Goal: Task Accomplishment & Management: Manage account settings

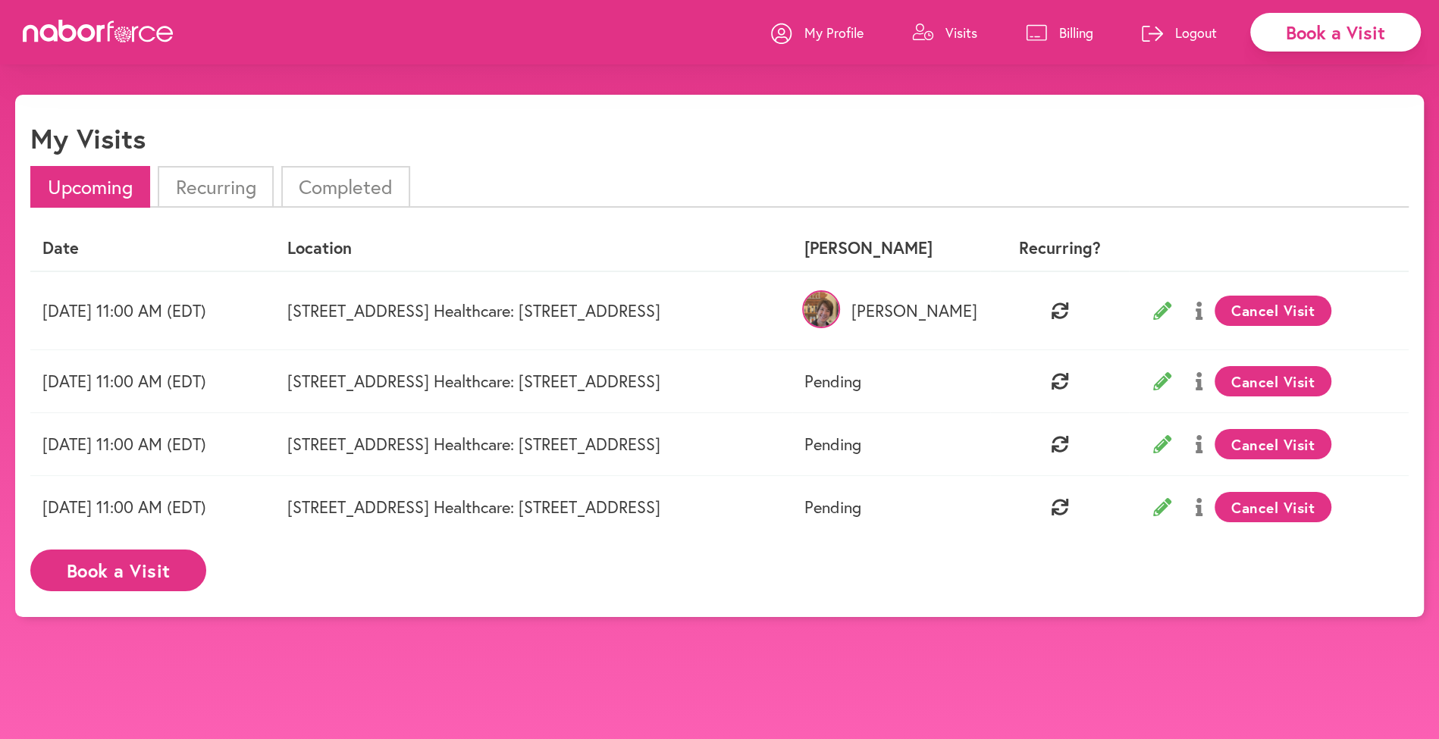
click at [321, 184] on li "Completed" at bounding box center [345, 187] width 129 height 42
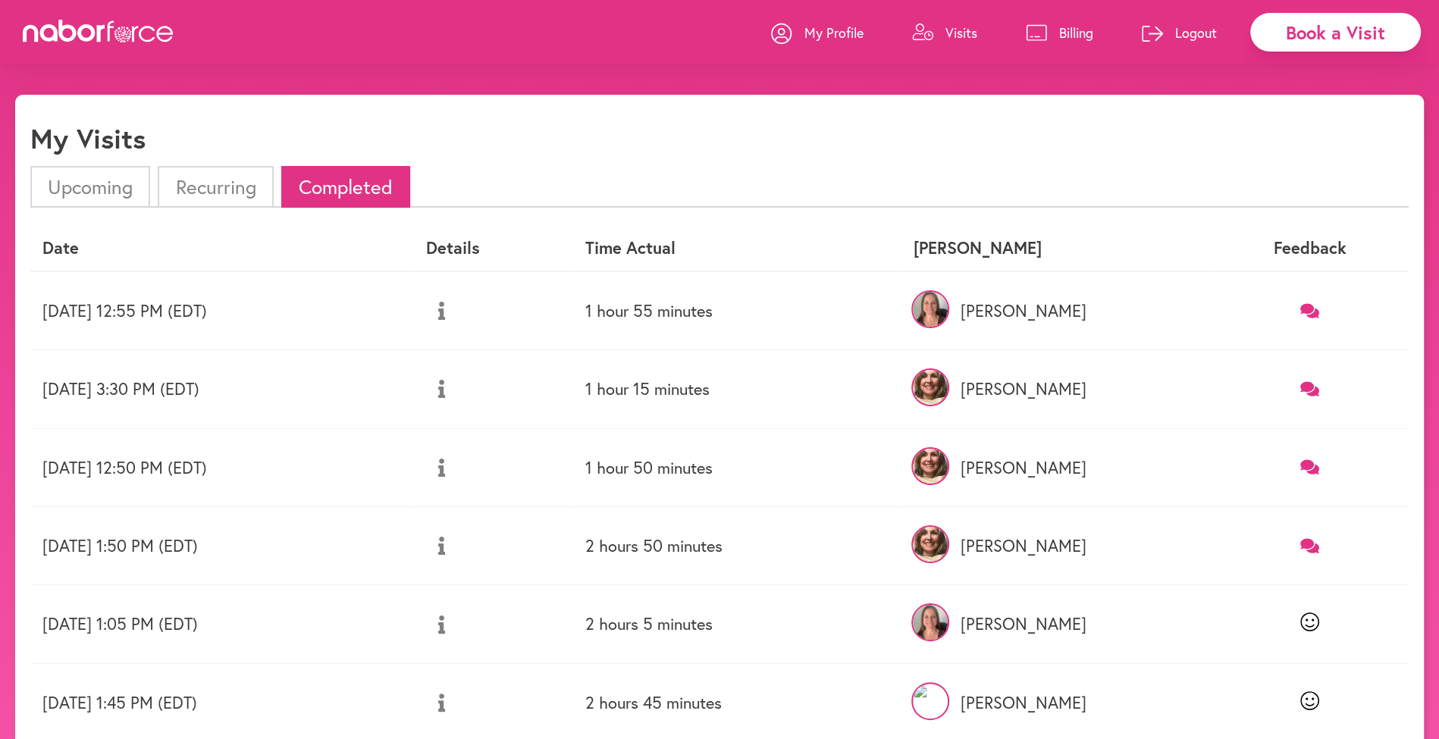
click at [1313, 311] on icon at bounding box center [1309, 310] width 19 height 14
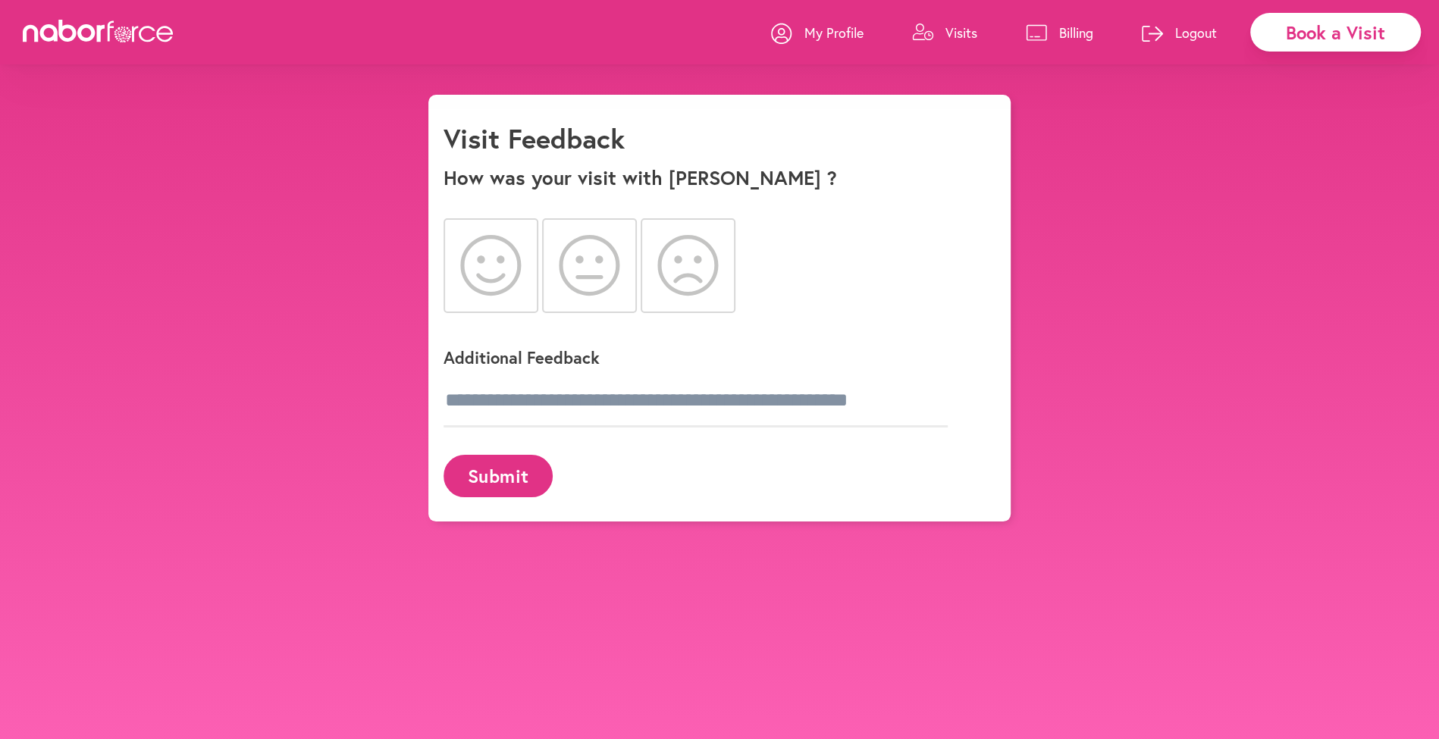
click at [480, 267] on icon at bounding box center [490, 265] width 61 height 61
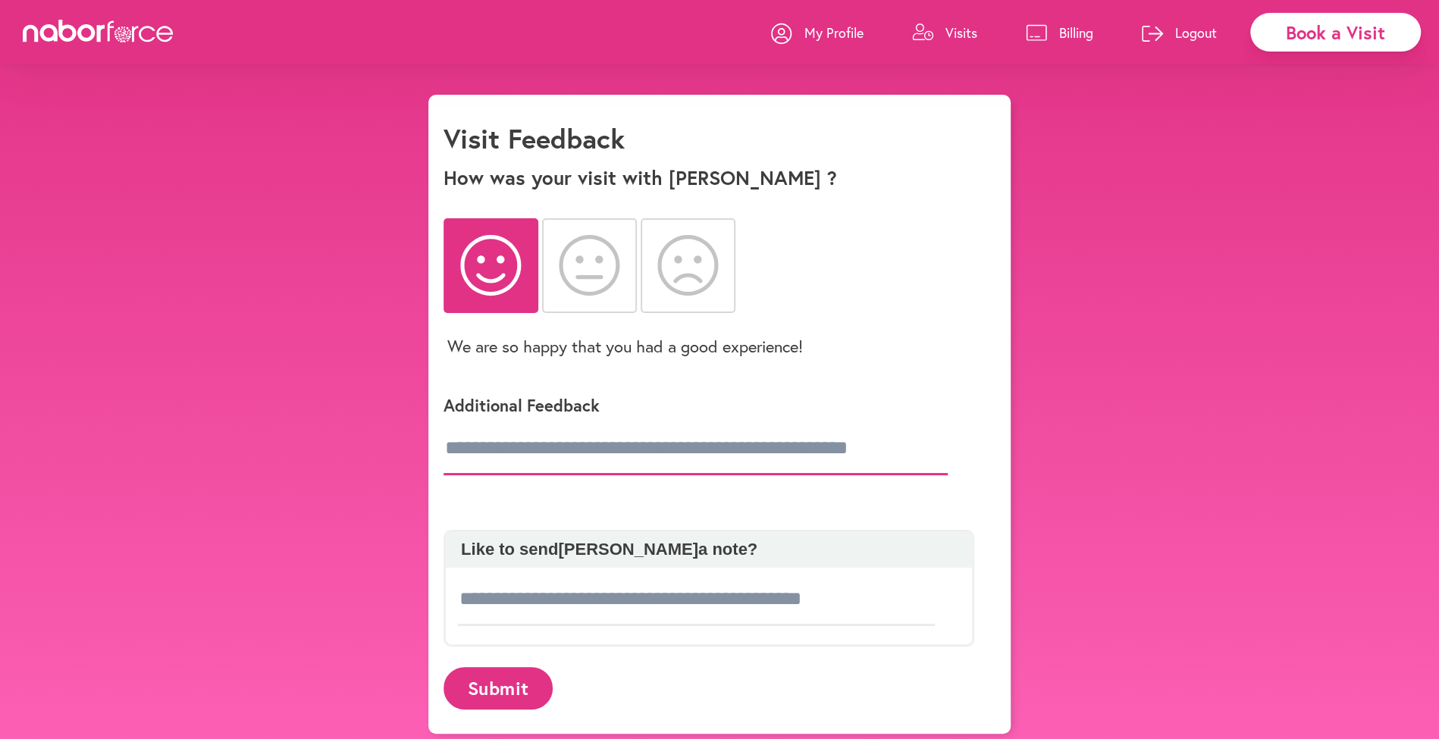
click at [469, 465] on input "text" at bounding box center [696, 448] width 504 height 53
click at [709, 449] on input "**********" at bounding box center [696, 448] width 504 height 53
click at [941, 447] on input "**********" at bounding box center [696, 448] width 504 height 53
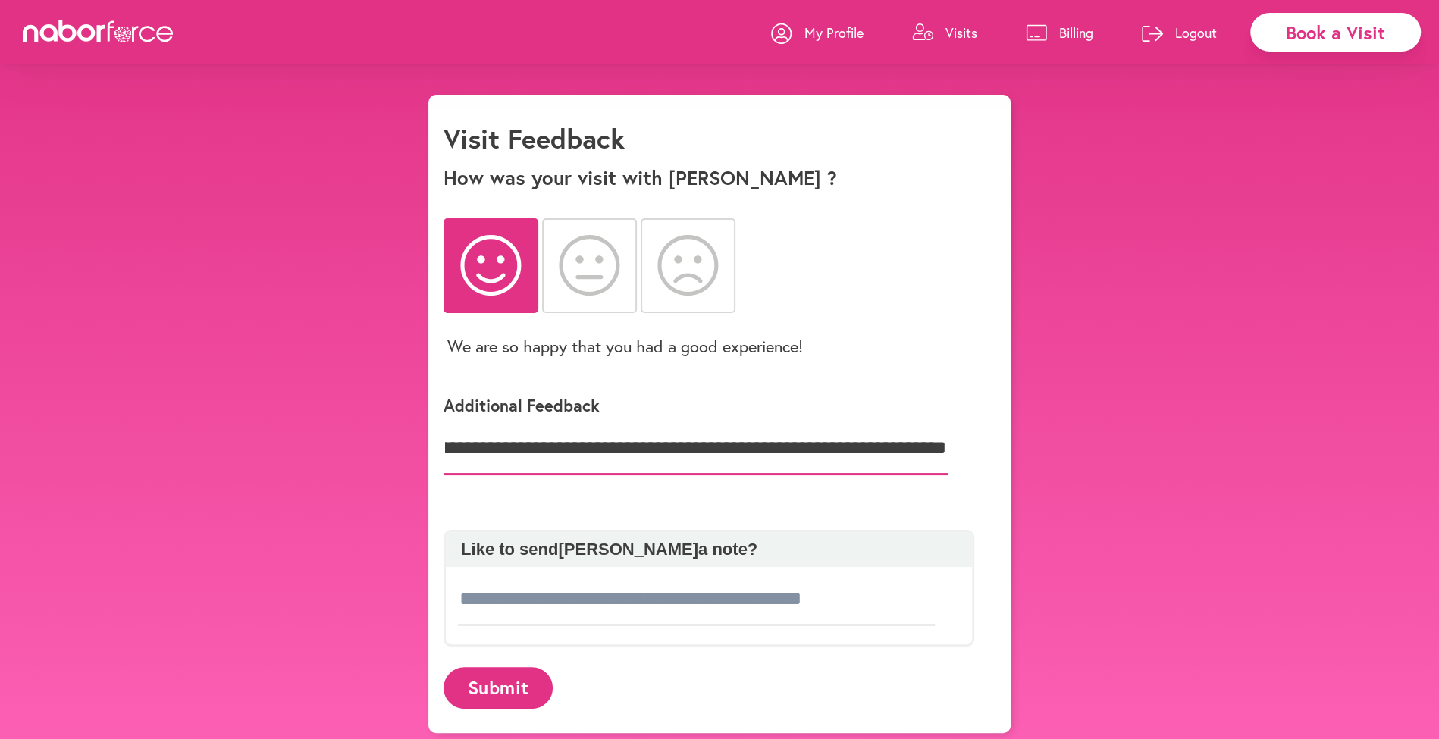
type input "**********"
click at [498, 687] on button "Submit" at bounding box center [498, 688] width 109 height 42
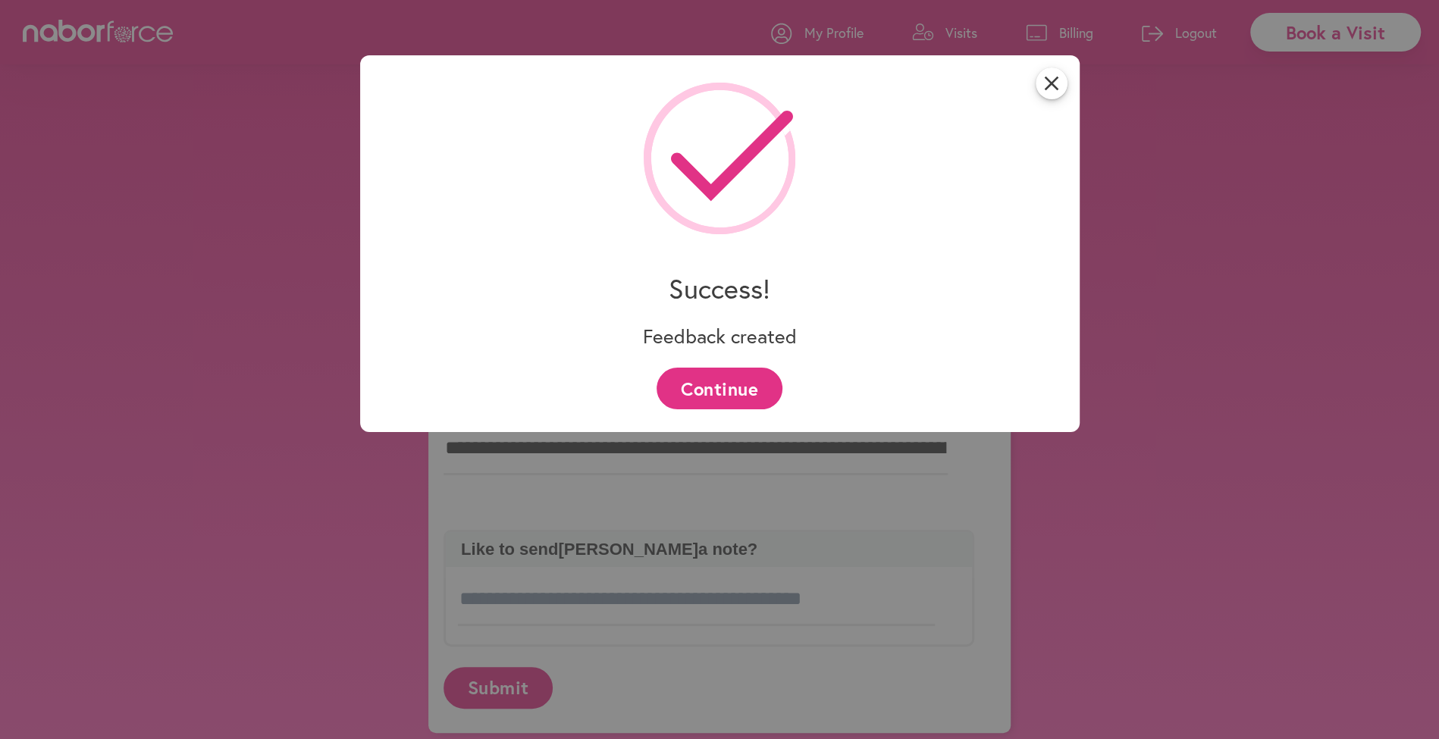
click at [691, 390] on button "Continue" at bounding box center [719, 389] width 125 height 42
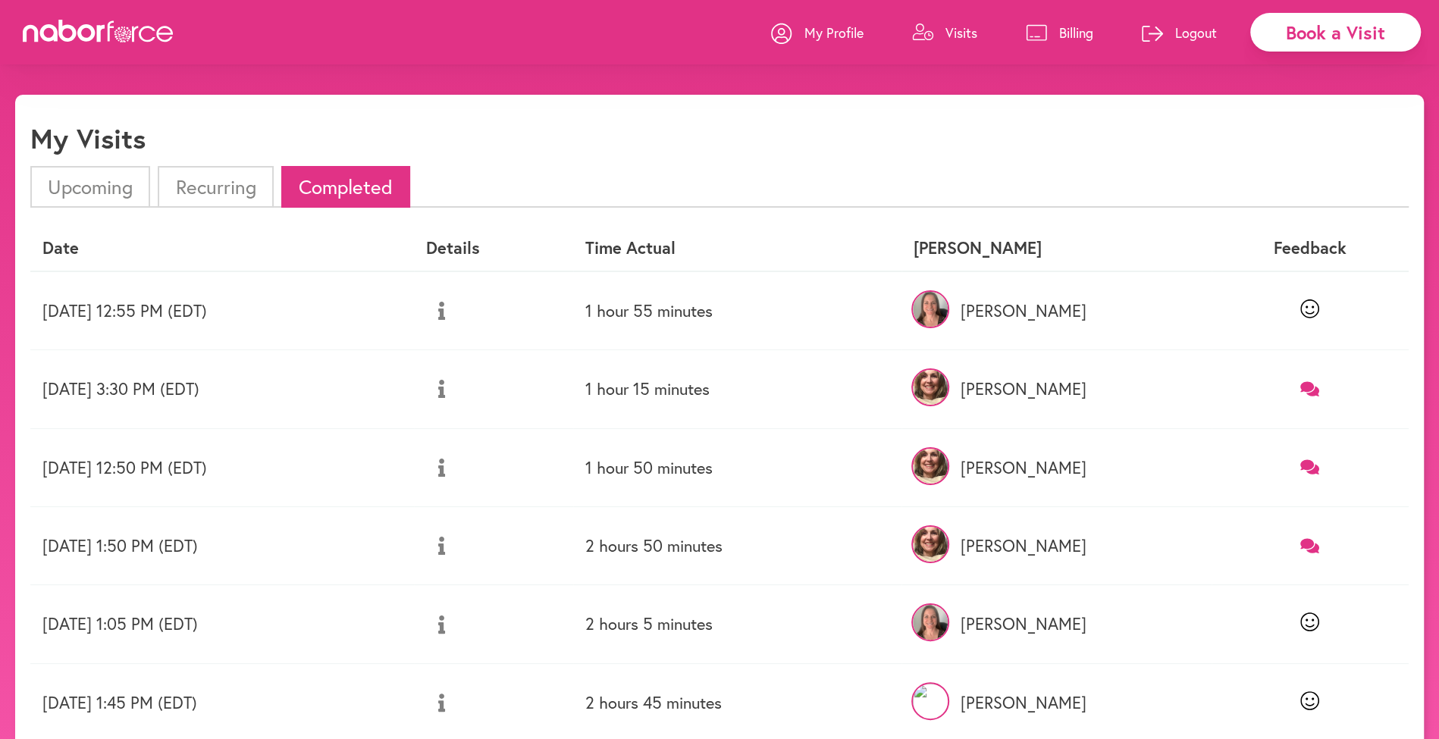
click at [1312, 386] on icon at bounding box center [1309, 388] width 19 height 14
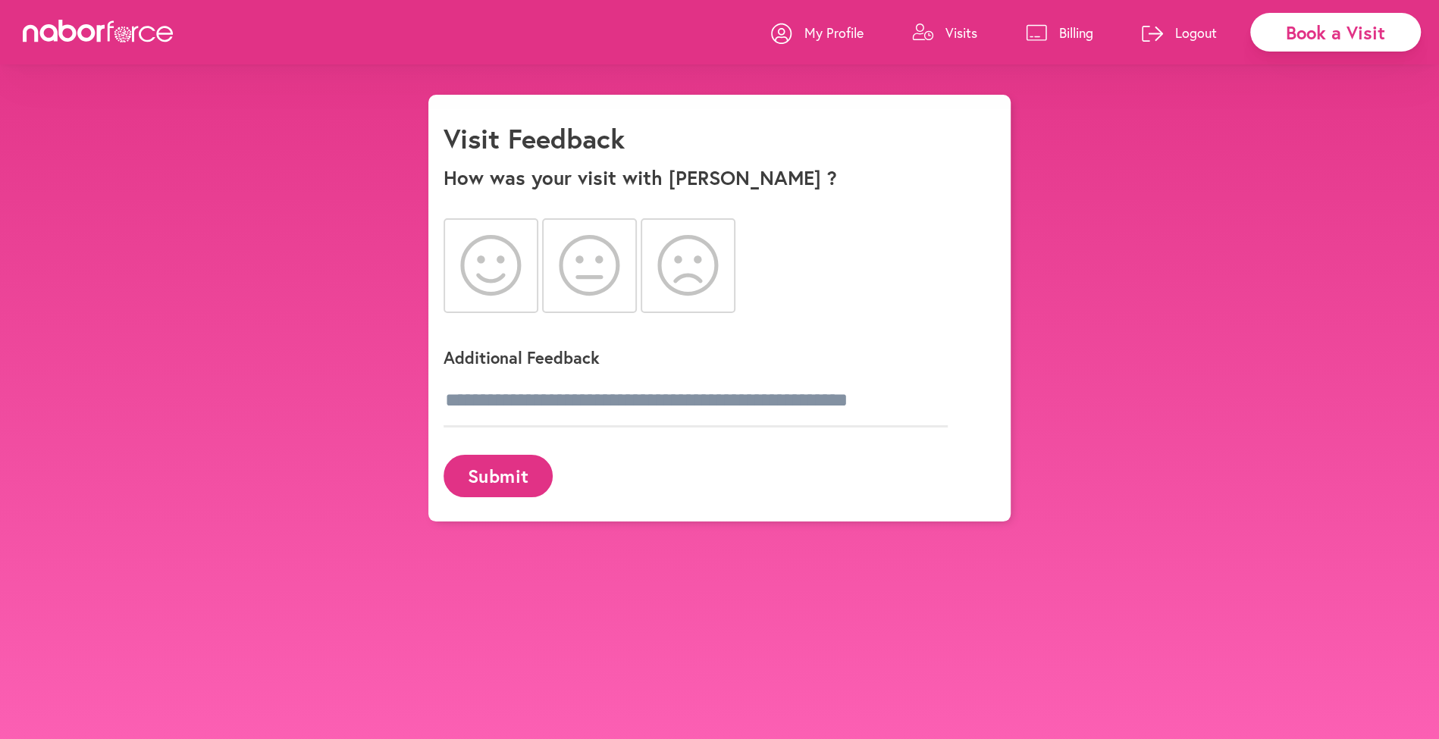
click at [497, 273] on icon at bounding box center [490, 265] width 61 height 61
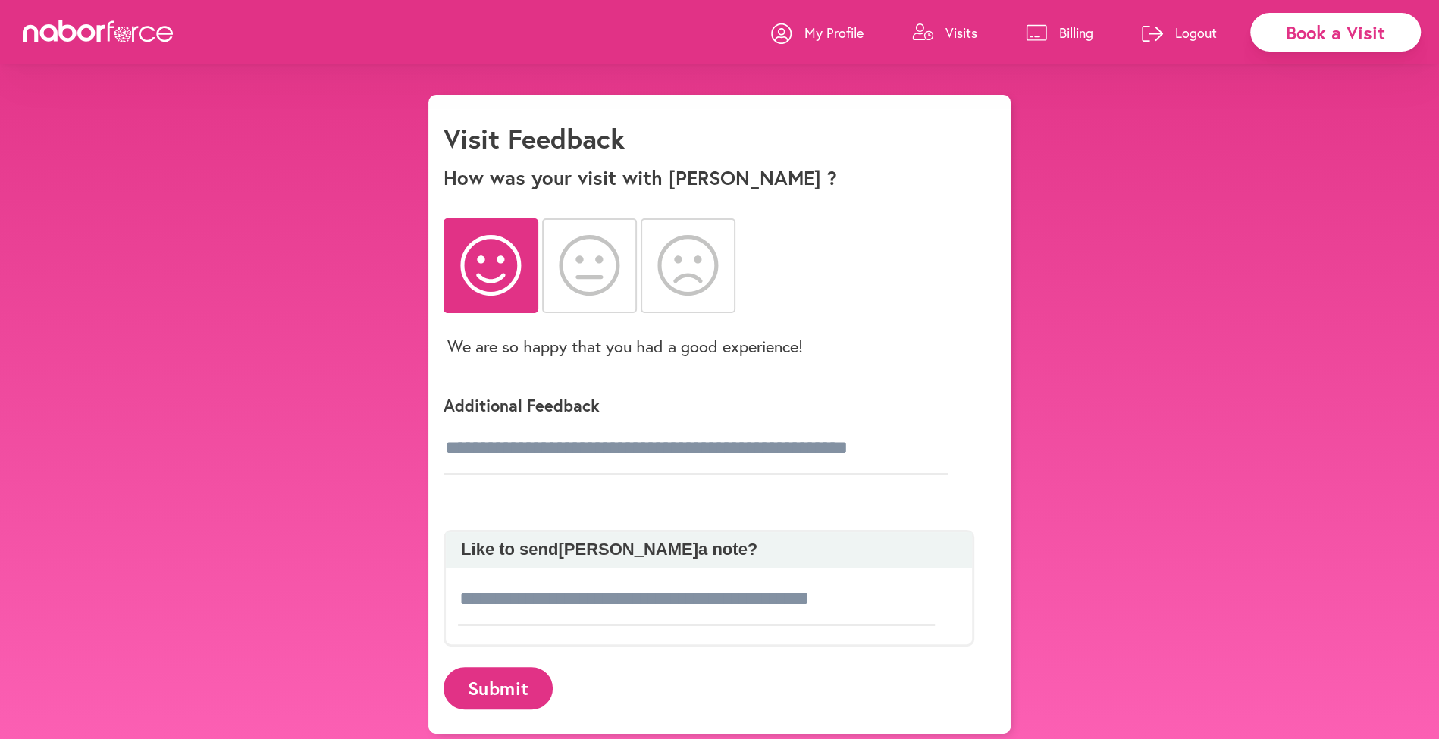
click at [494, 695] on button "Submit" at bounding box center [498, 688] width 109 height 42
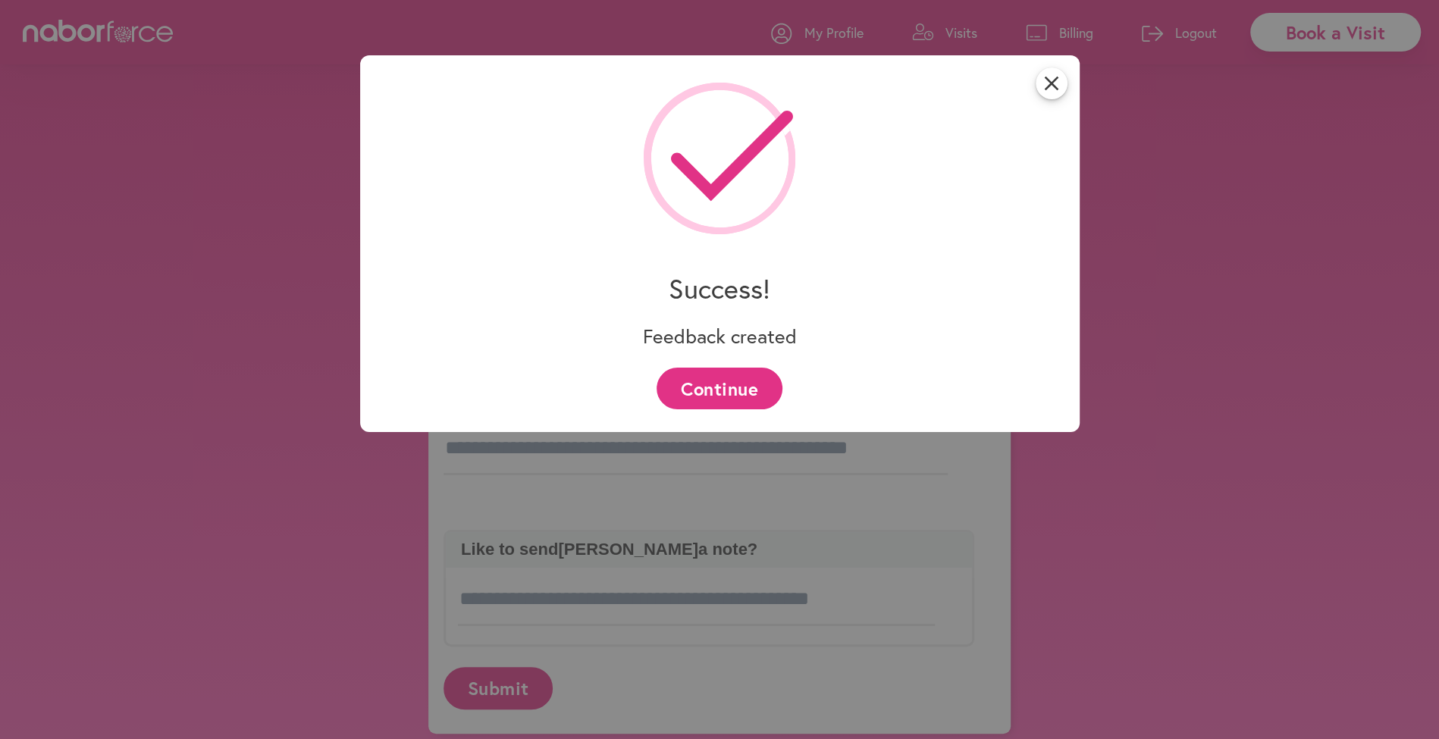
click at [723, 390] on button "Continue" at bounding box center [719, 389] width 125 height 42
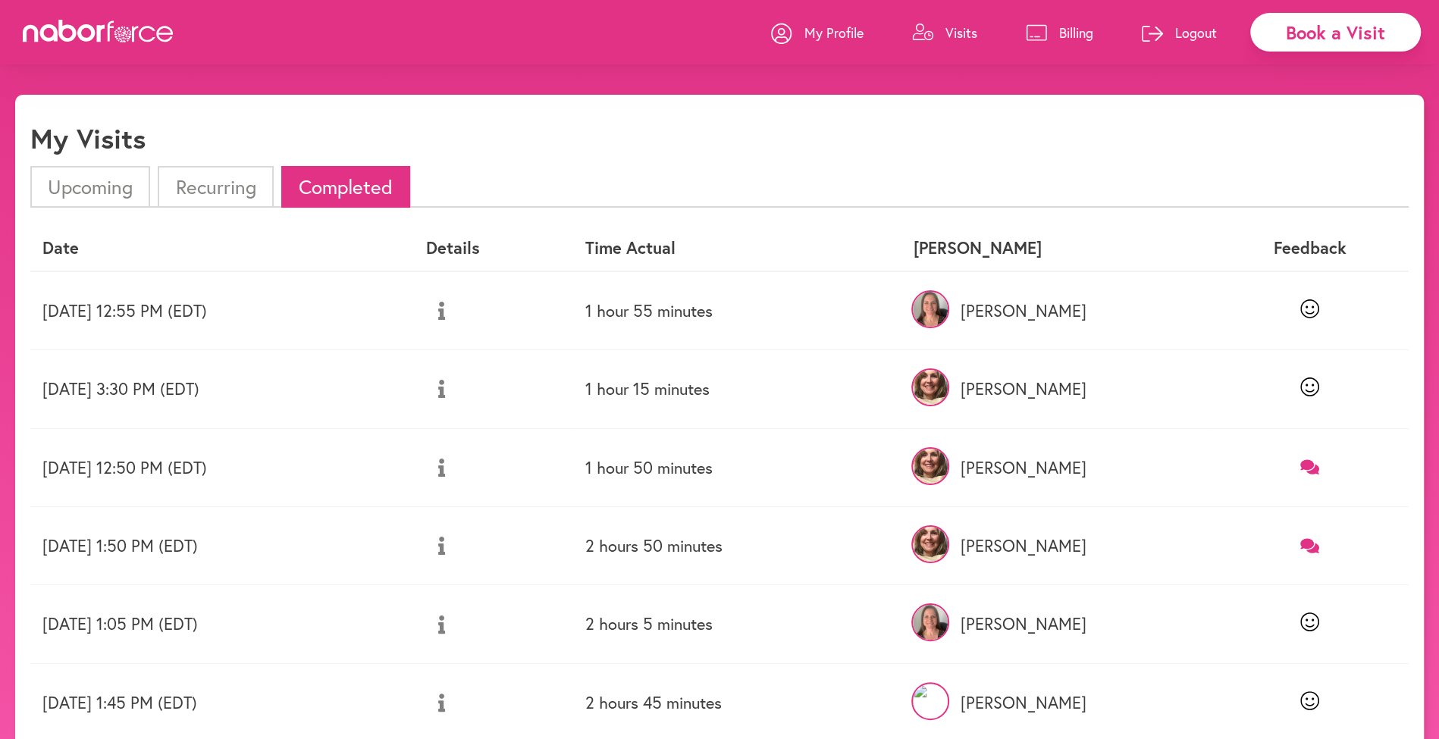
click at [1319, 463] on icon at bounding box center [1309, 467] width 19 height 14
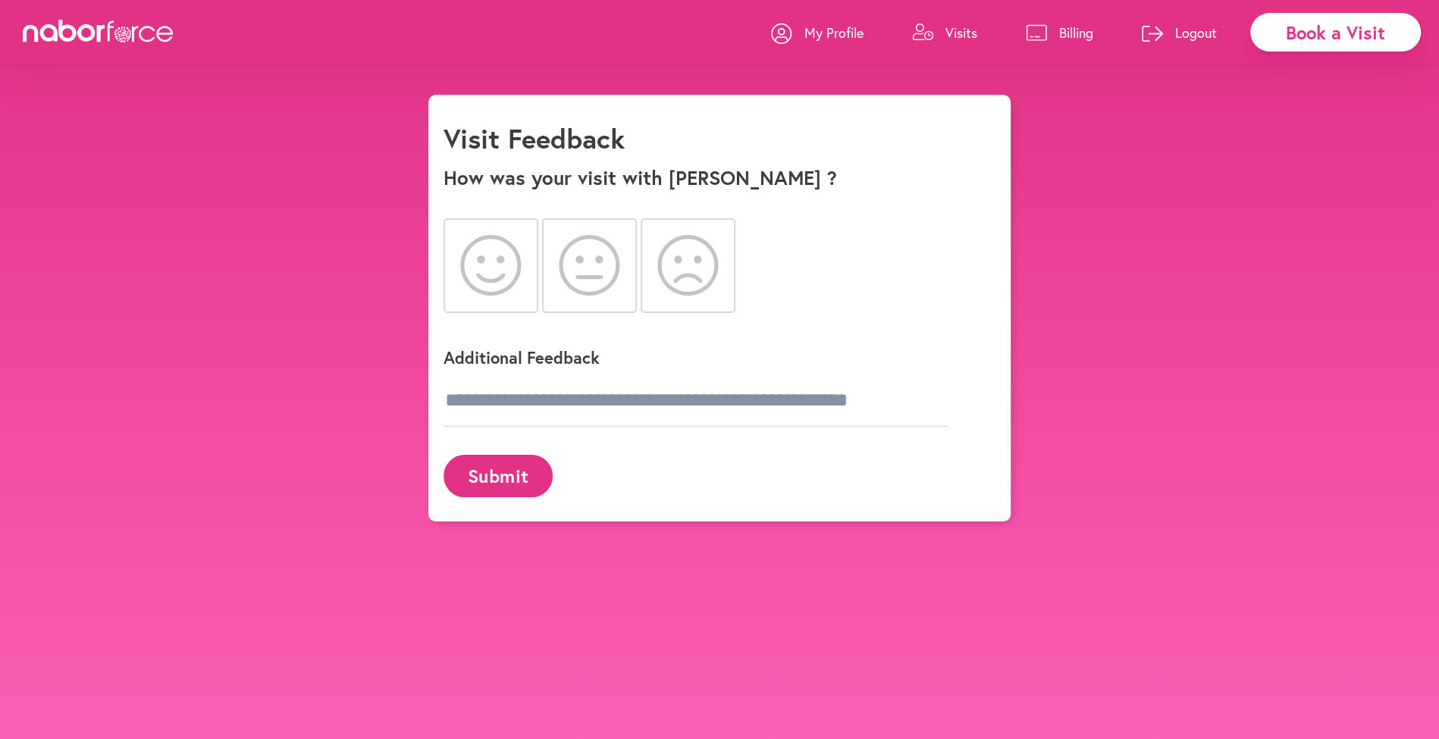
click at [491, 258] on icon at bounding box center [490, 265] width 61 height 61
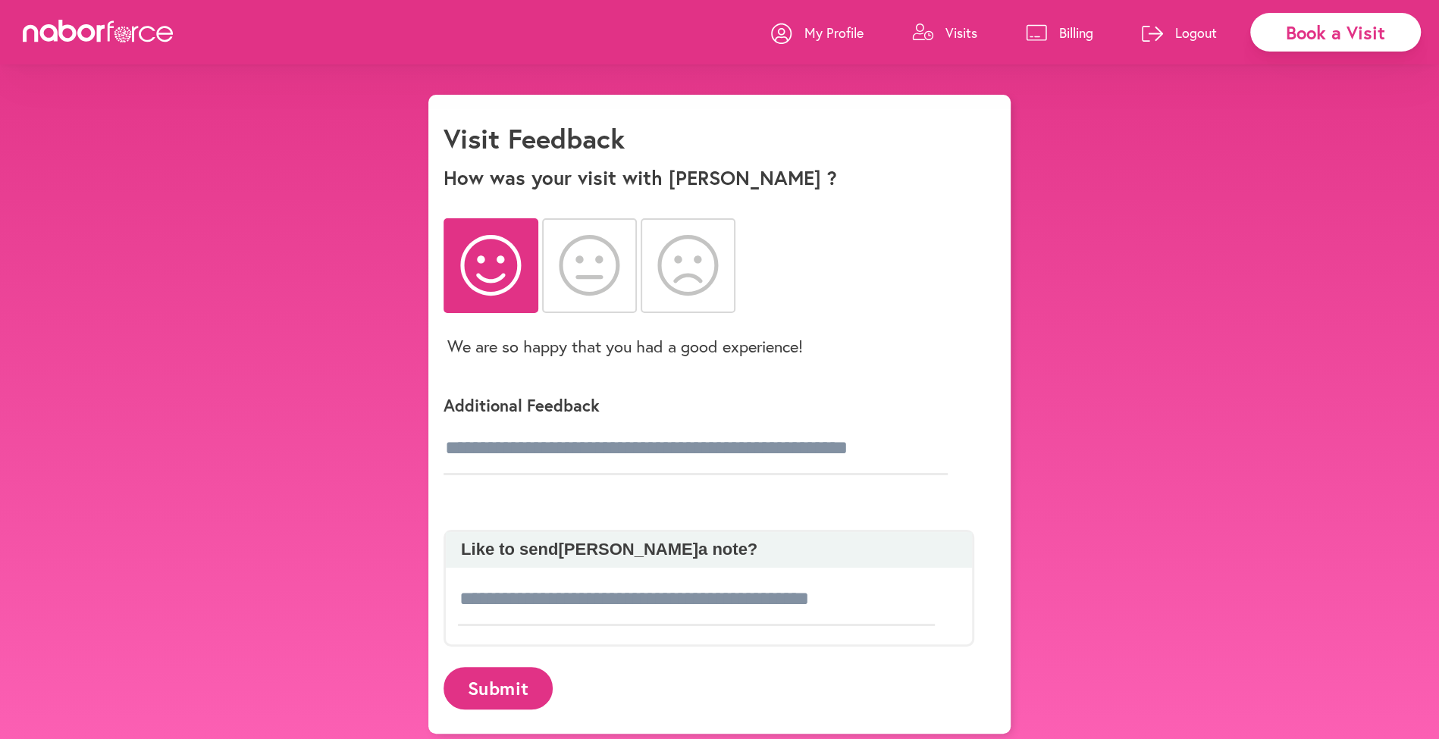
click at [514, 686] on button "Submit" at bounding box center [498, 688] width 109 height 42
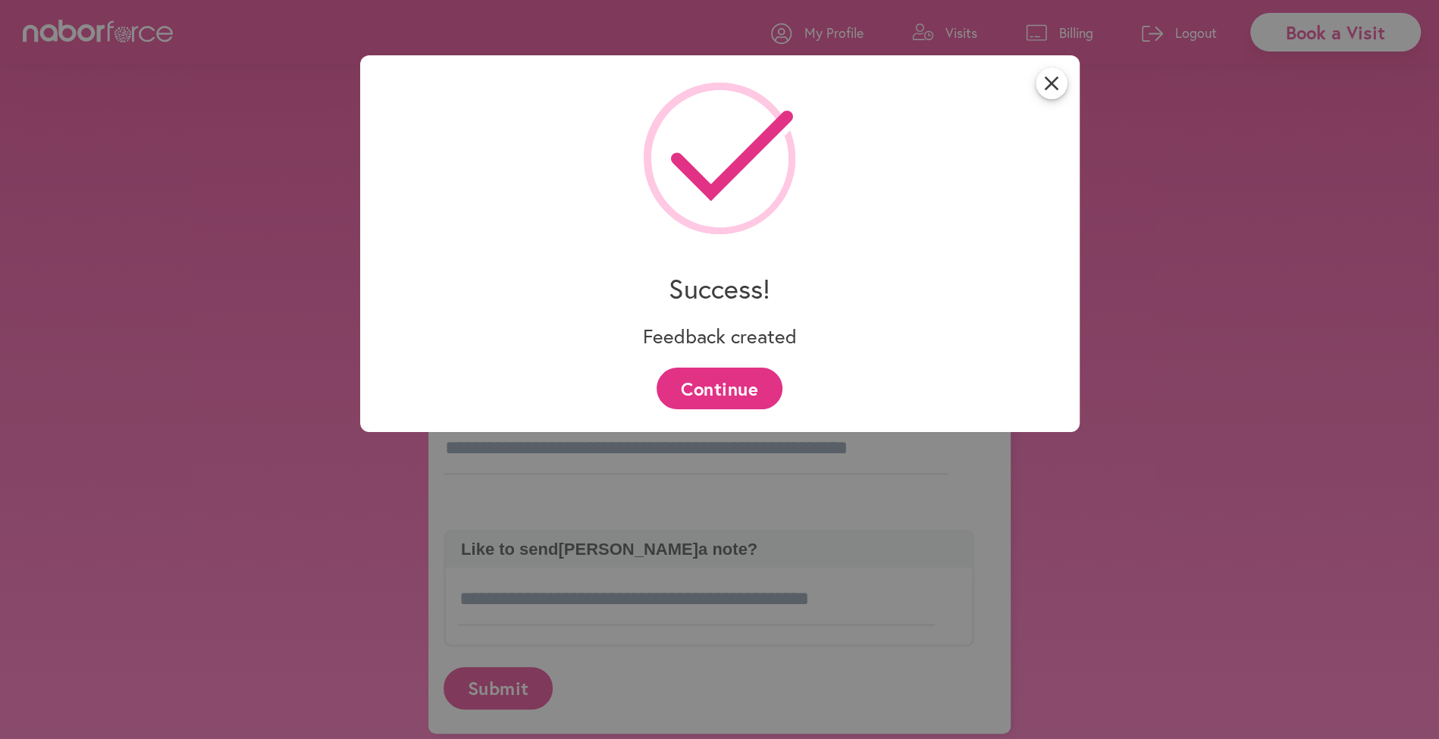
click at [758, 387] on button "Continue" at bounding box center [719, 389] width 125 height 42
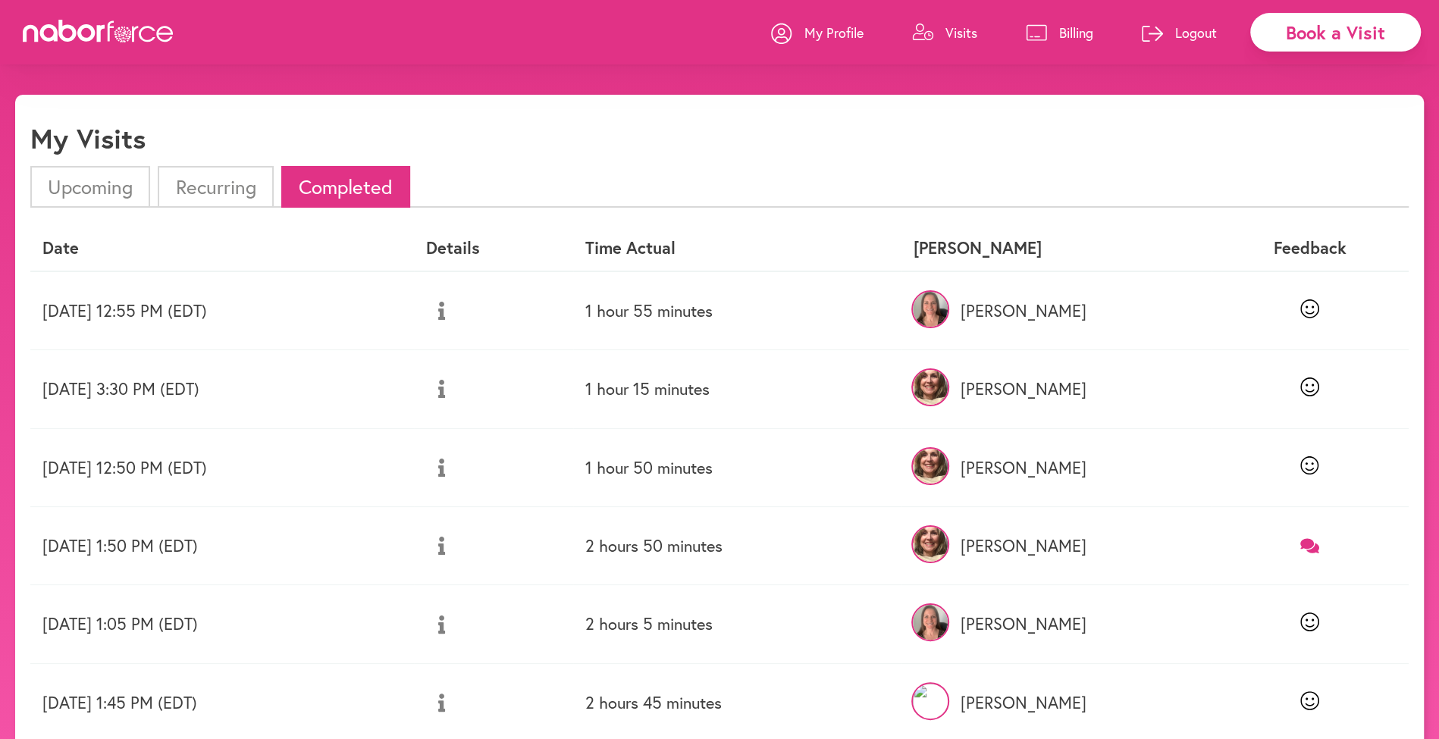
click at [1315, 541] on icon at bounding box center [1309, 545] width 19 height 14
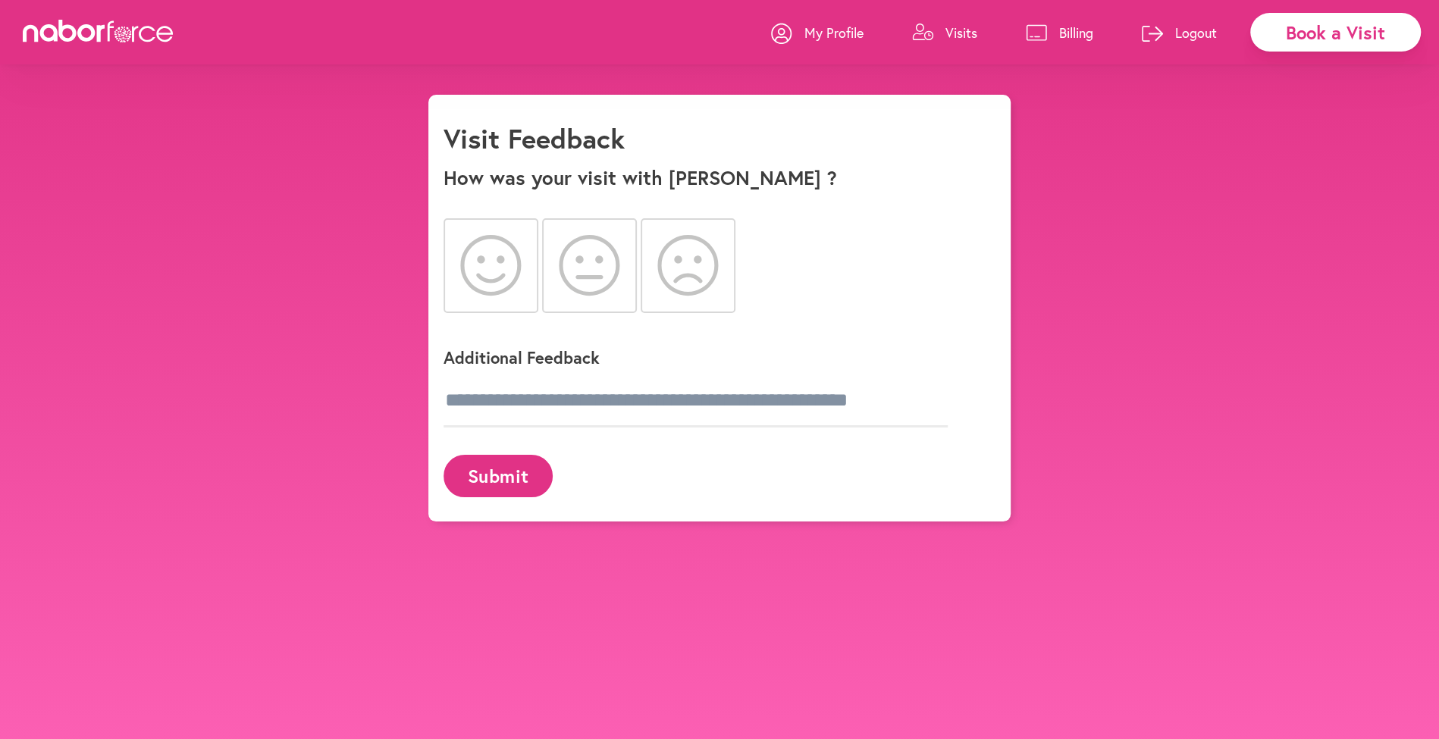
click at [501, 275] on icon at bounding box center [490, 265] width 61 height 61
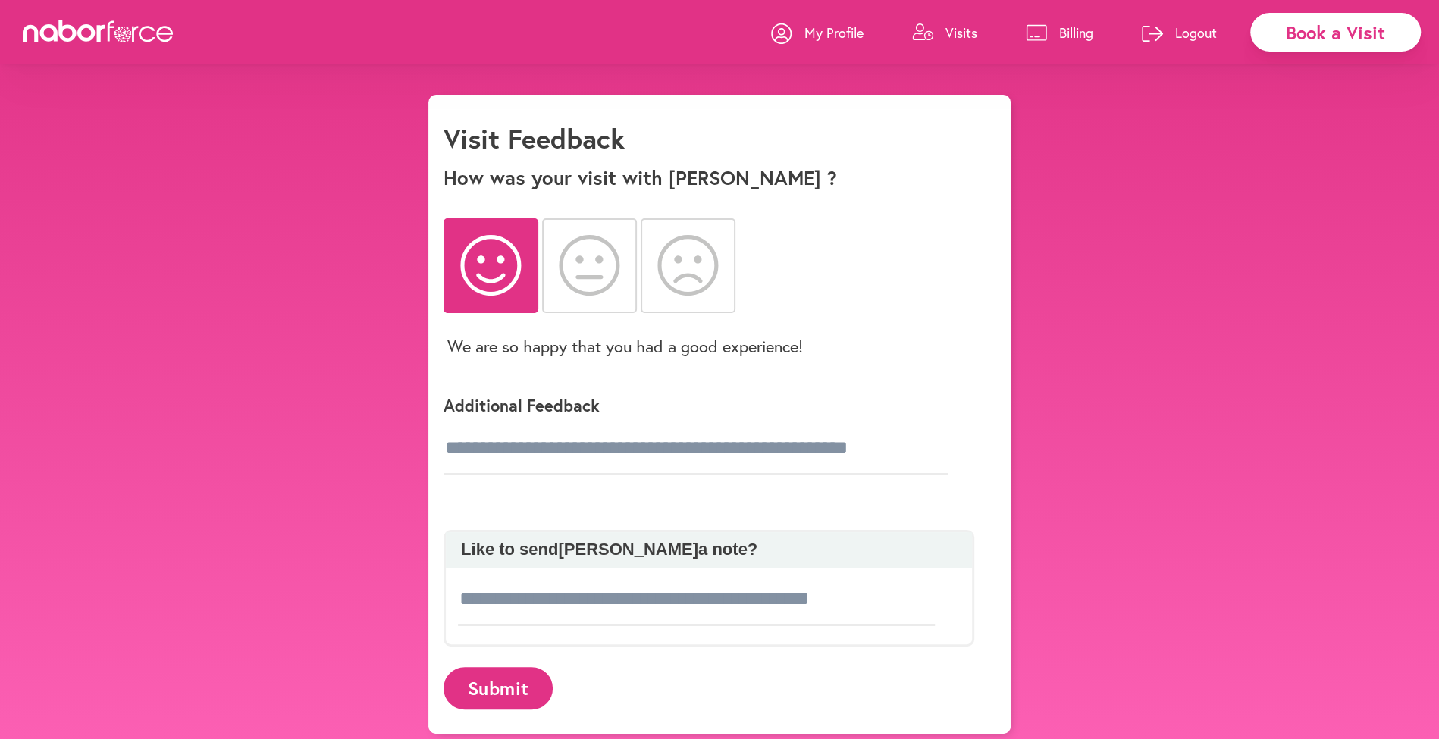
click at [497, 689] on button "Submit" at bounding box center [498, 688] width 109 height 42
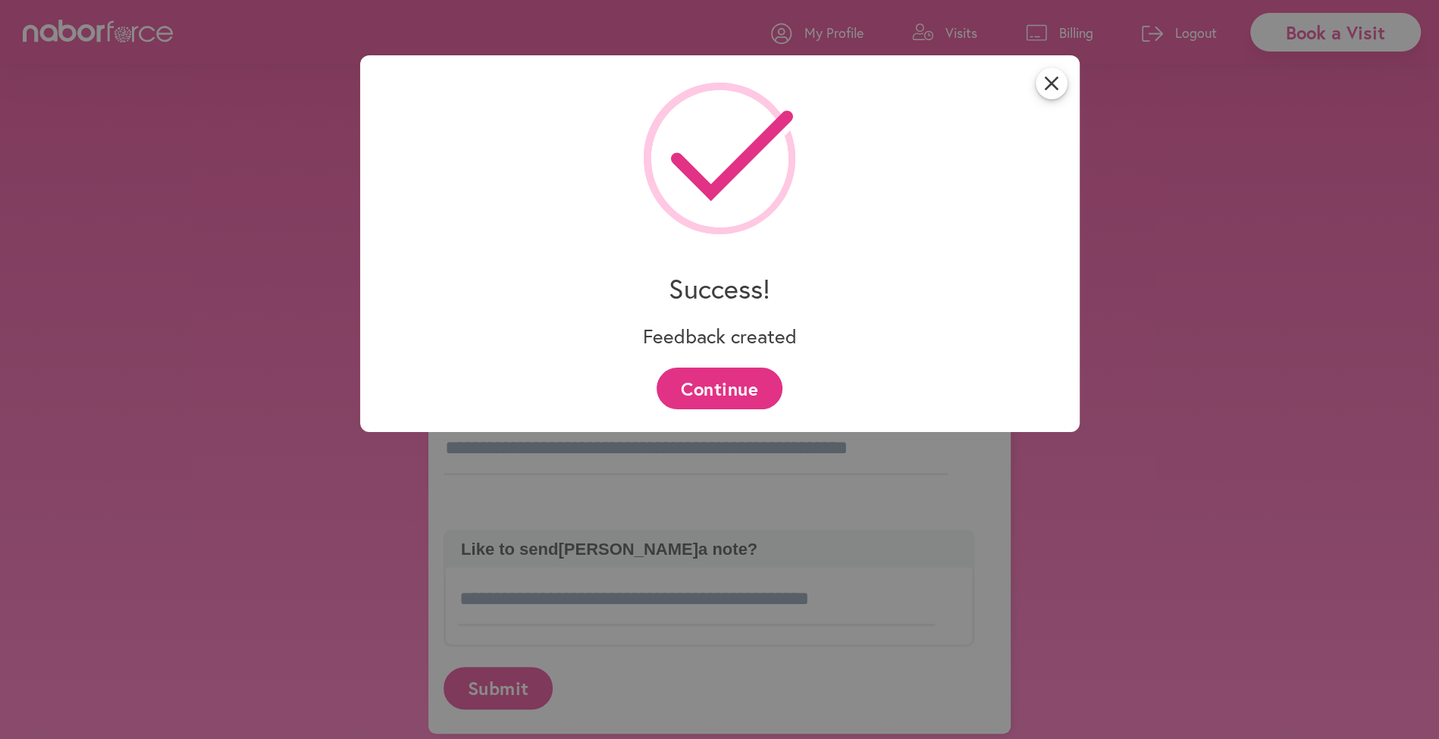
click at [730, 386] on button "Continue" at bounding box center [719, 389] width 125 height 42
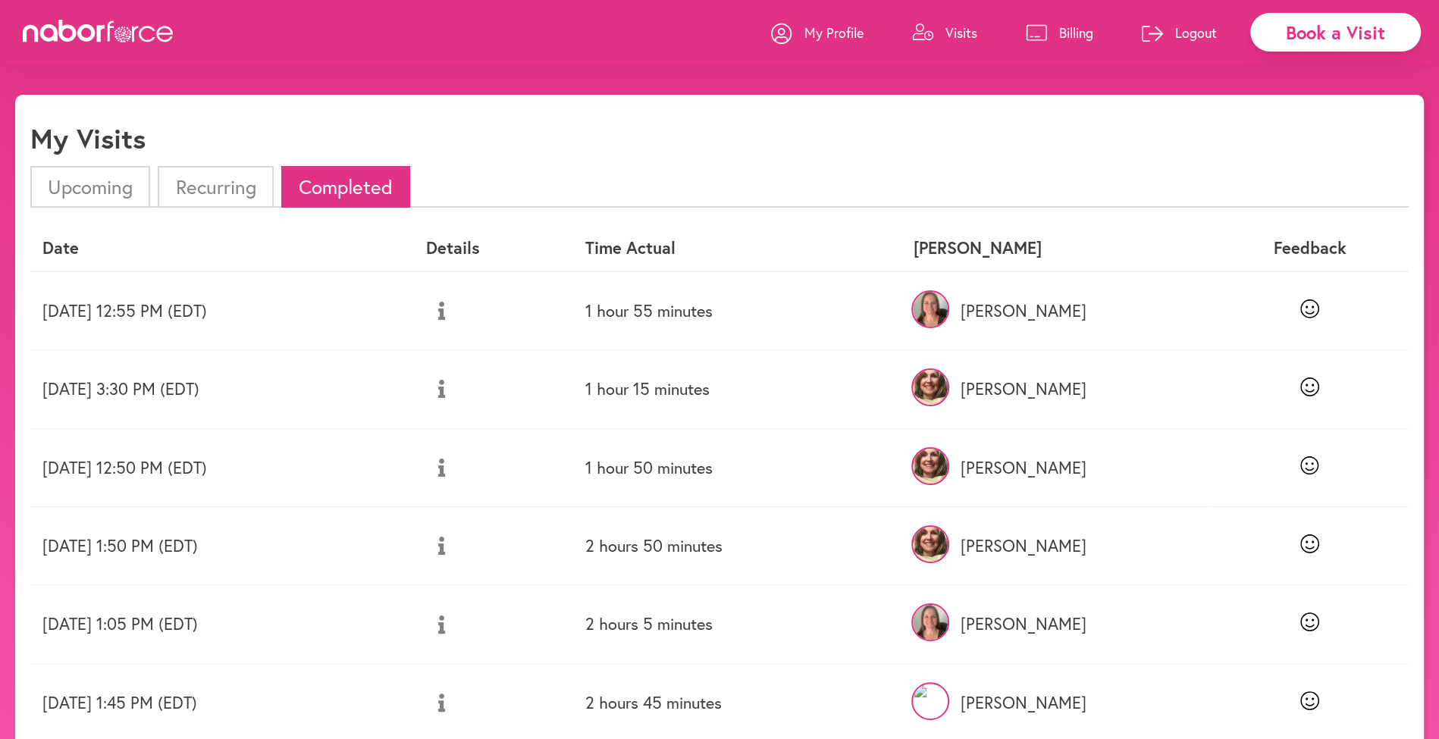
click at [847, 26] on p "My Profile" at bounding box center [834, 33] width 59 height 18
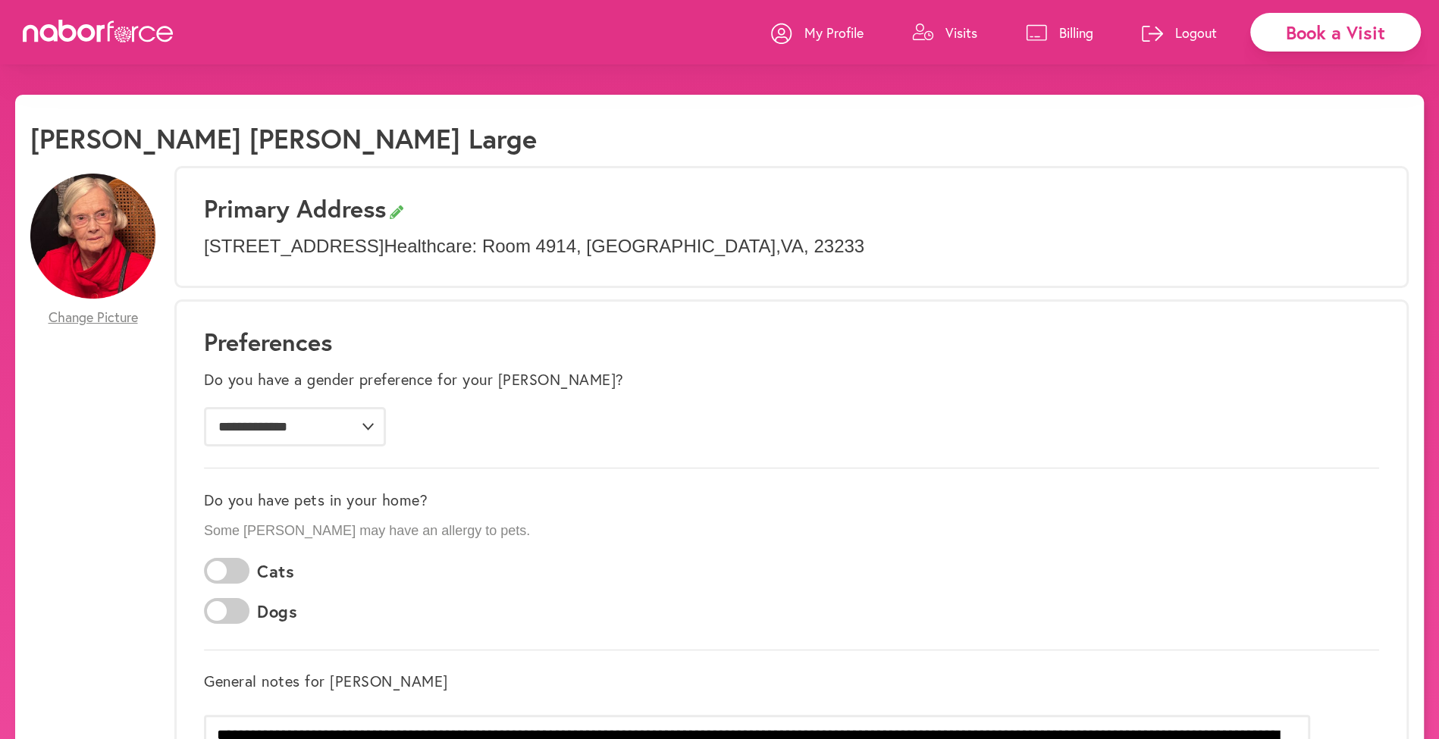
click at [820, 37] on p "My Profile" at bounding box center [834, 33] width 59 height 18
click at [1056, 37] on link "Billing" at bounding box center [1059, 32] width 67 height 45
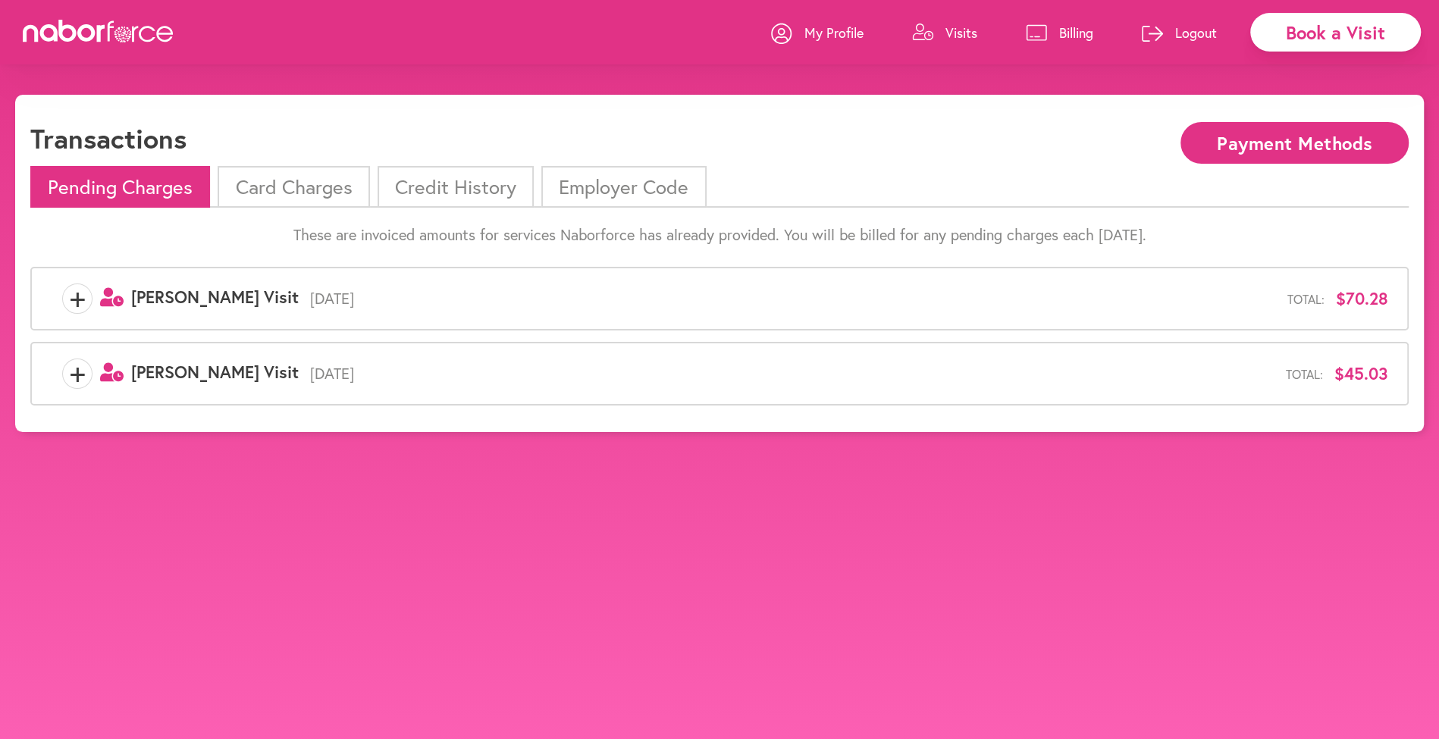
click at [1080, 29] on p "Billing" at bounding box center [1076, 33] width 34 height 18
click at [269, 179] on li "Card Charges" at bounding box center [294, 187] width 152 height 42
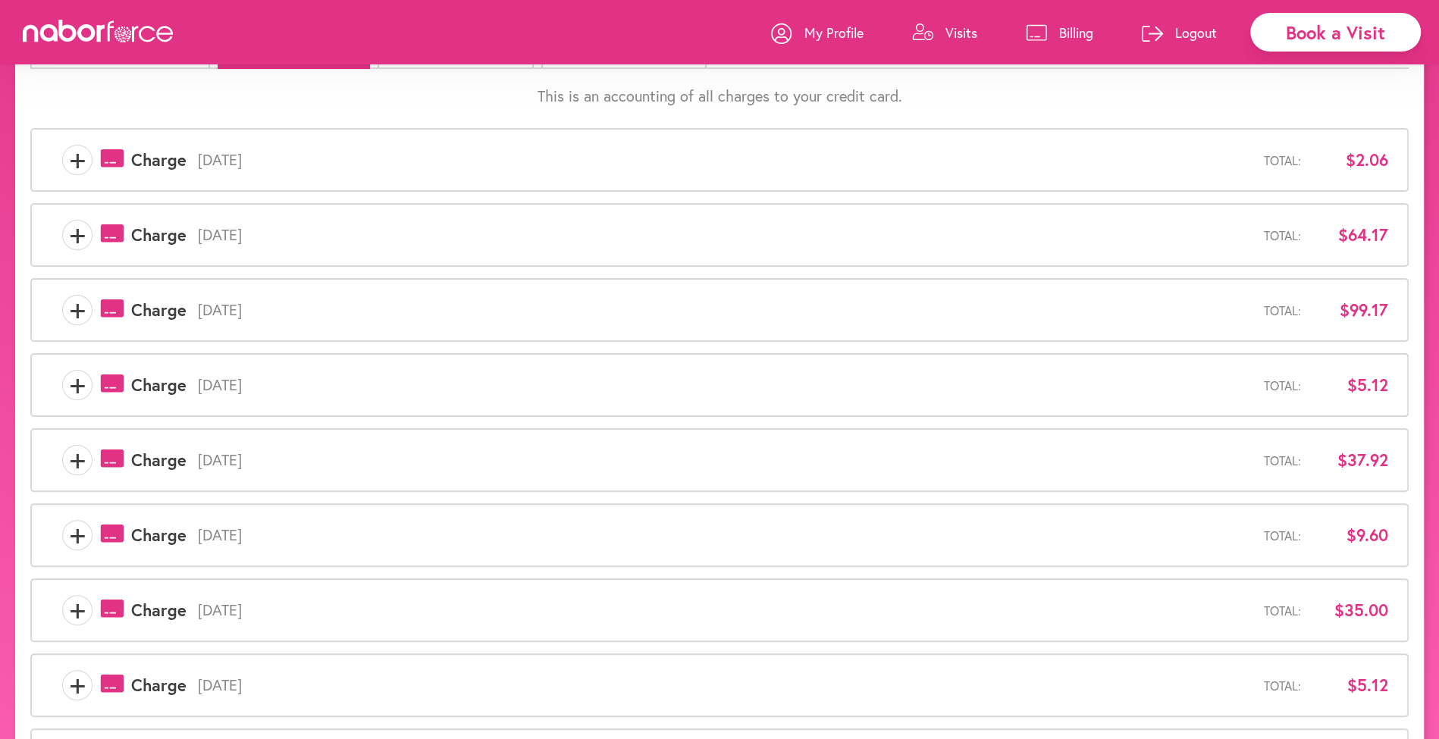
scroll to position [99, 0]
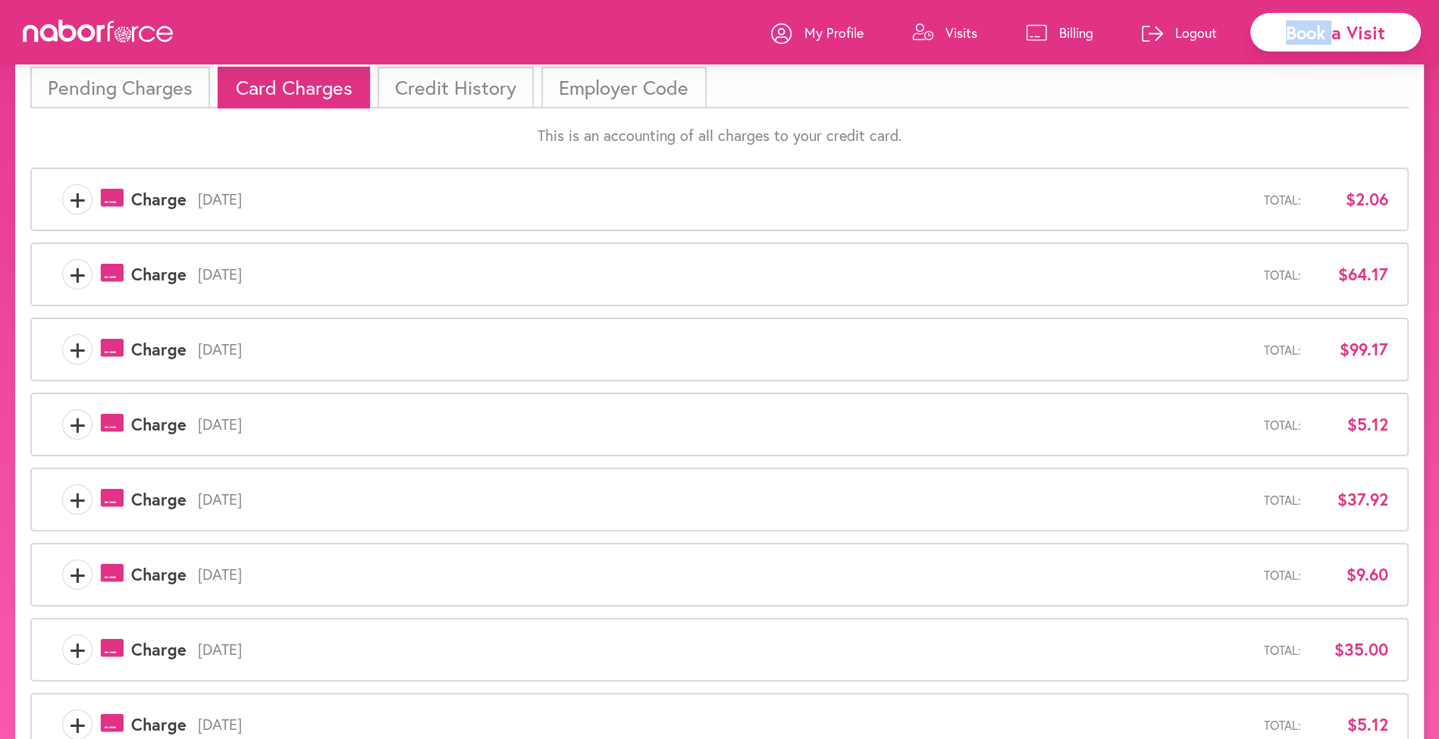
click at [17, 5] on div "Book a Visit My Profile Visits Billing Logout" at bounding box center [719, 32] width 1439 height 64
drag, startPoint x: 38, startPoint y: 83, endPoint x: 17, endPoint y: 5, distance: 80.7
click at [17, 5] on div "Book a Visit My Profile Visits Billing Logout" at bounding box center [719, 32] width 1439 height 64
click at [25, 5] on div "Book a Visit My Profile Visits Billing Logout" at bounding box center [719, 32] width 1439 height 64
click at [114, 10] on div "Book a Visit My Profile Visits Billing Logout" at bounding box center [719, 32] width 1439 height 64
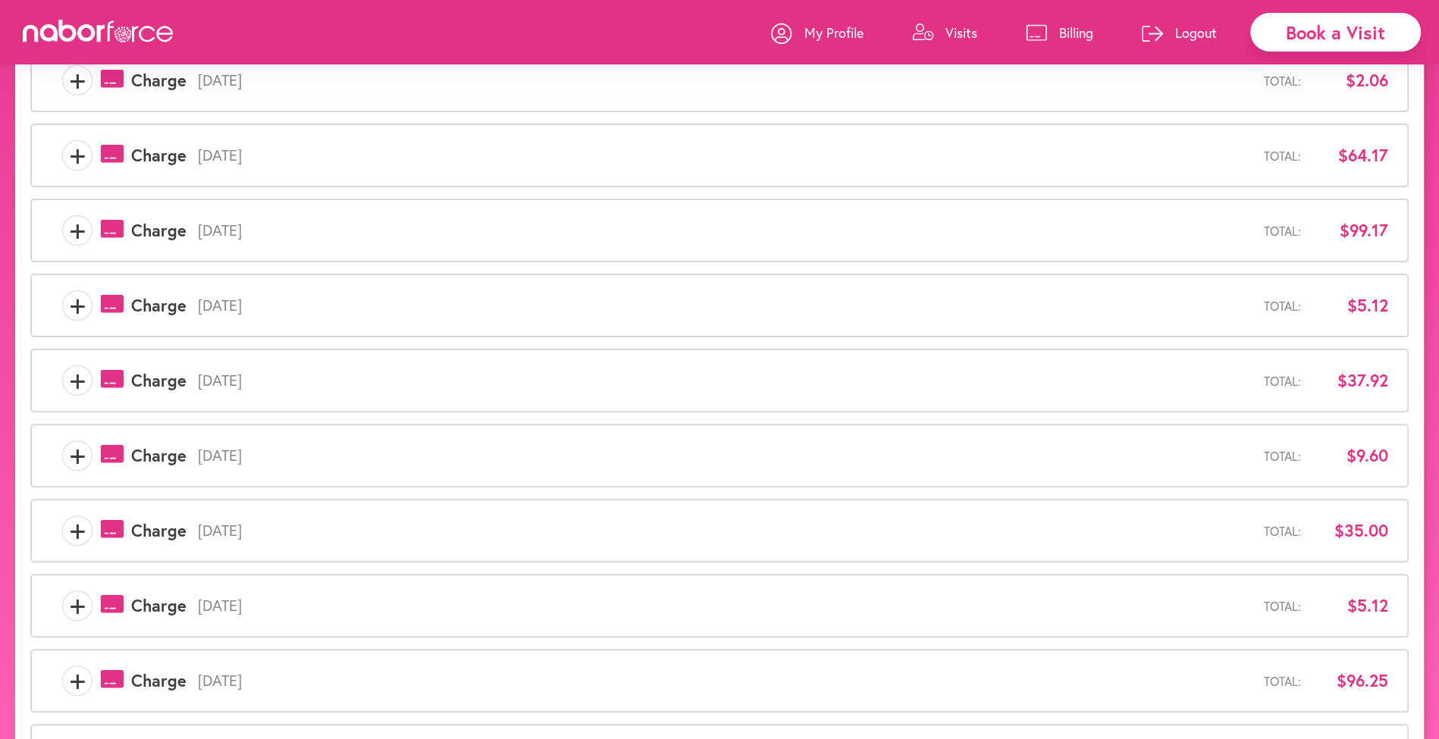
scroll to position [337, 0]
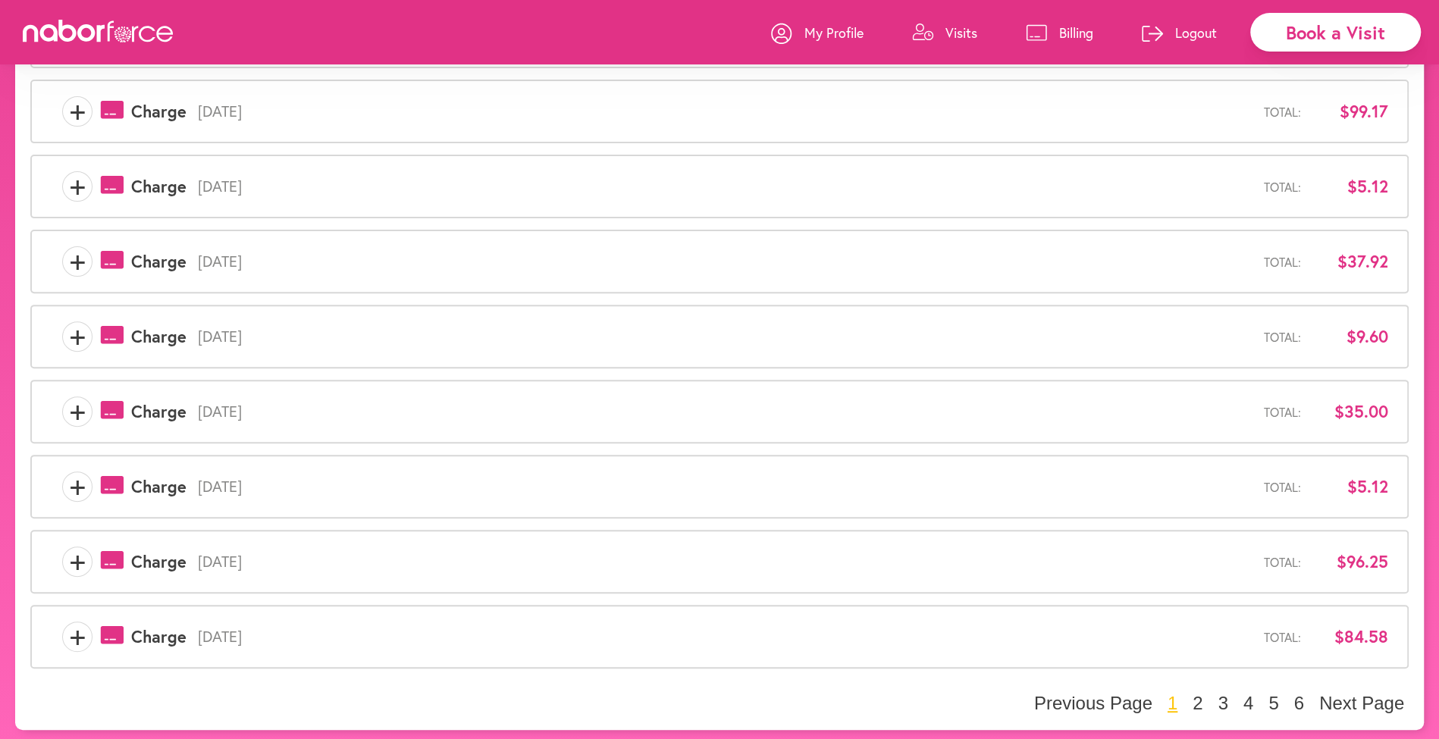
click at [1199, 710] on div "Transactions Payment Methods Pending Charges Card Charges Credit History Employ…" at bounding box center [719, 243] width 1409 height 973
click at [1345, 701] on button "Next Page" at bounding box center [1362, 703] width 94 height 23
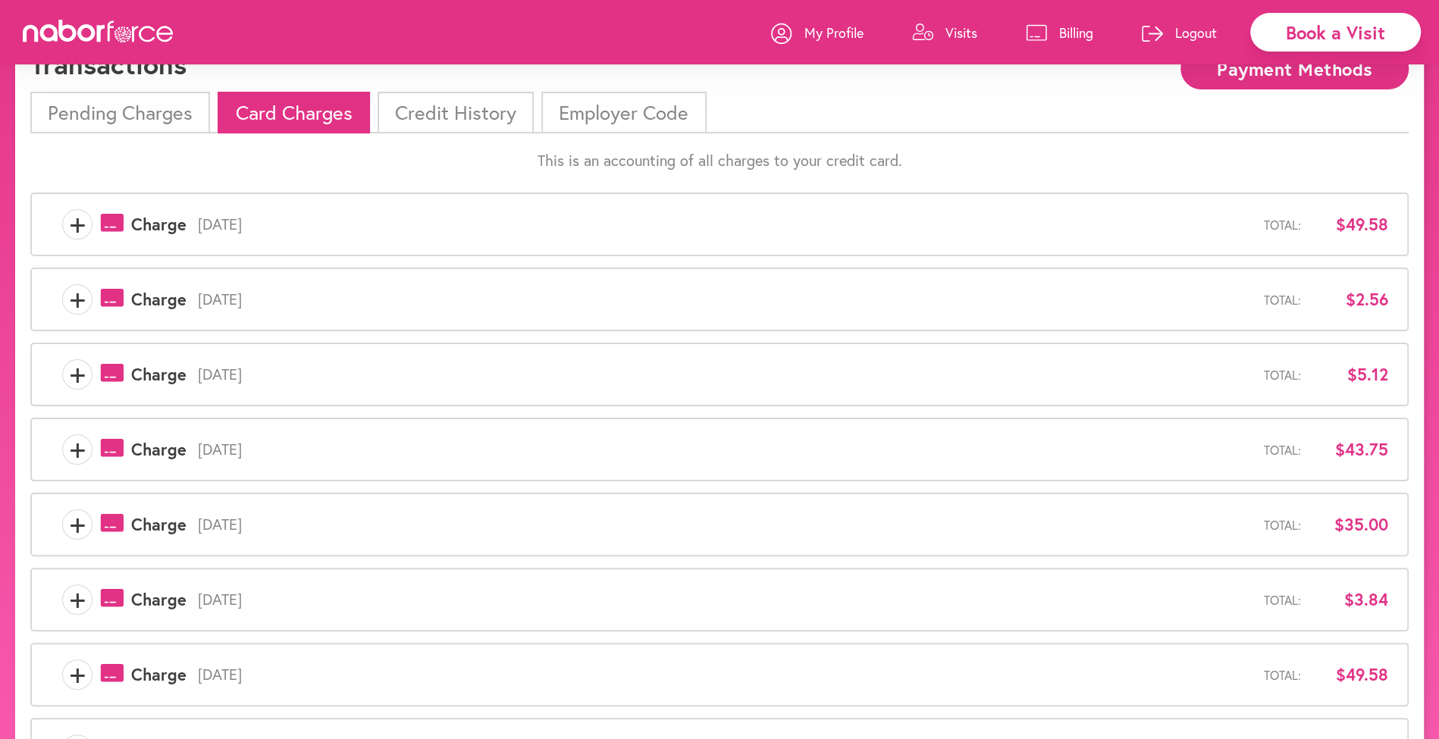
scroll to position [75, 0]
click at [514, 571] on div "+ payments-outline-icon-pink Created with Sketch. Charge [DATE] Total: $3.84" at bounding box center [719, 599] width 1379 height 64
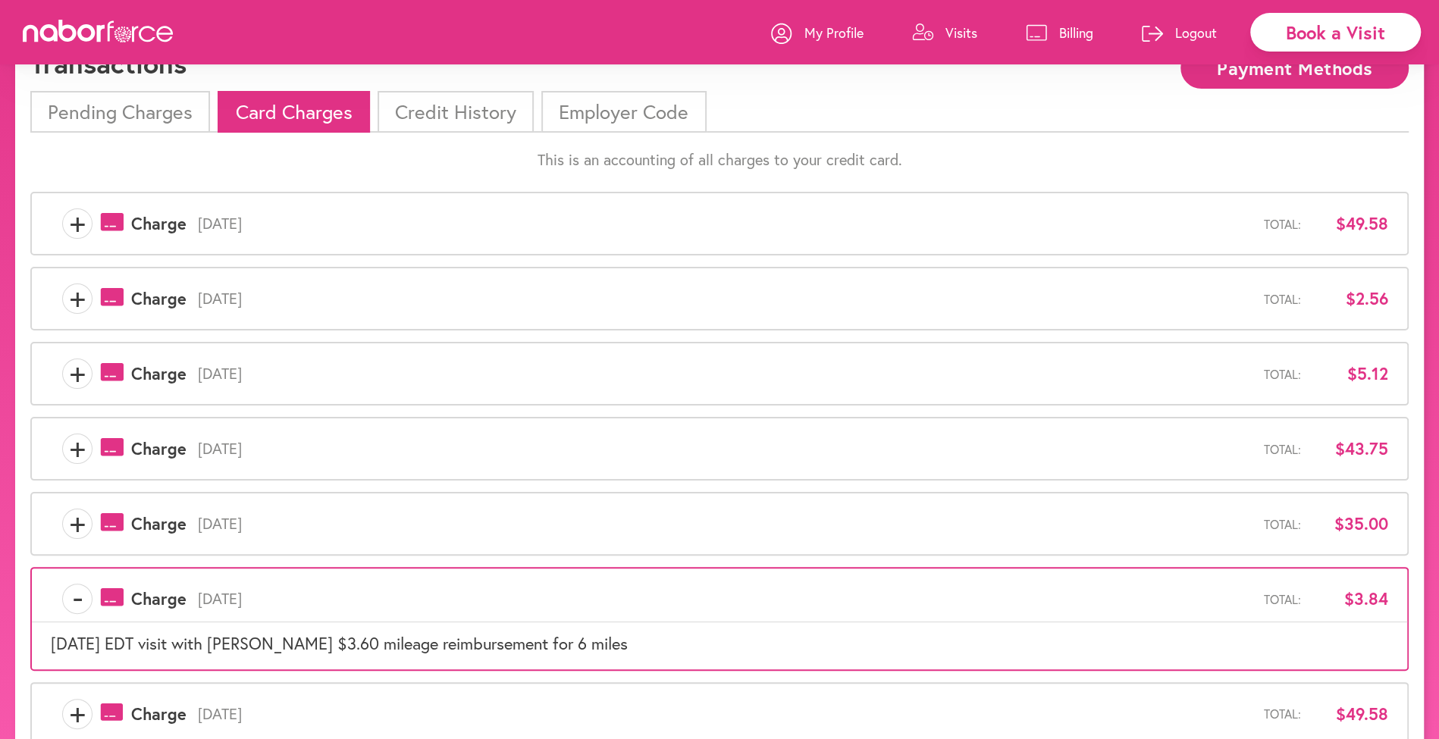
click at [68, 156] on p "This is an accounting of all charges to your credit card." at bounding box center [719, 160] width 1379 height 18
click at [123, 183] on div "+ payments-outline-icon-pink Created with Sketch. Charge [DATE] Total: $49.58 +…" at bounding box center [719, 581] width 1379 height 802
click at [79, 591] on span "-" at bounding box center [77, 599] width 29 height 30
